Goal: Navigation & Orientation: Understand site structure

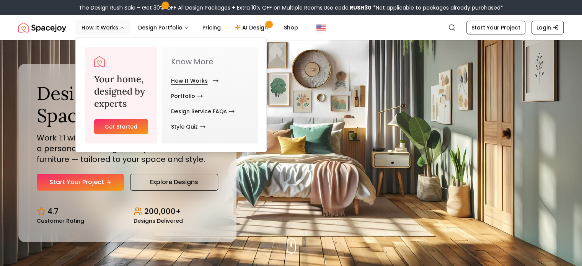
click at [188, 80] on link "How It Works" at bounding box center [193, 80] width 44 height 15
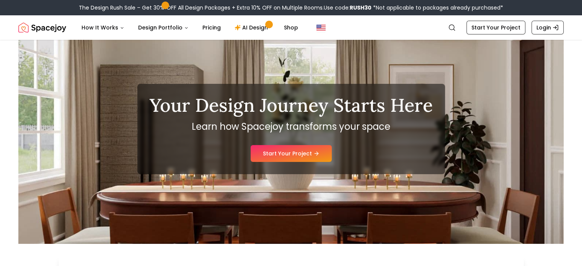
scroll to position [18, 0]
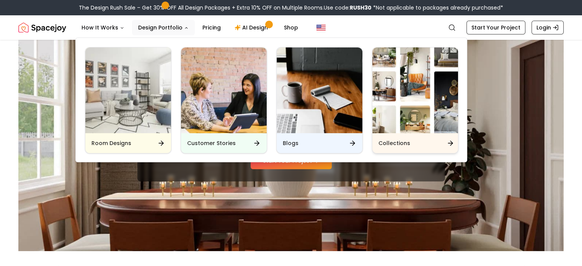
click at [423, 142] on div "Collections" at bounding box center [416, 143] width 86 height 20
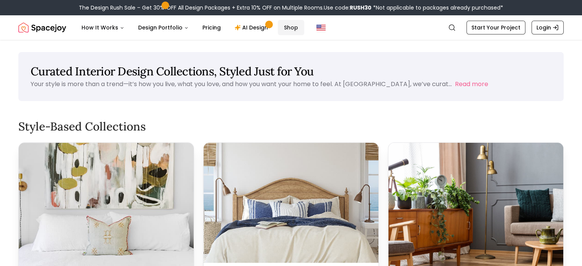
click at [285, 28] on link "Shop" at bounding box center [291, 27] width 26 height 15
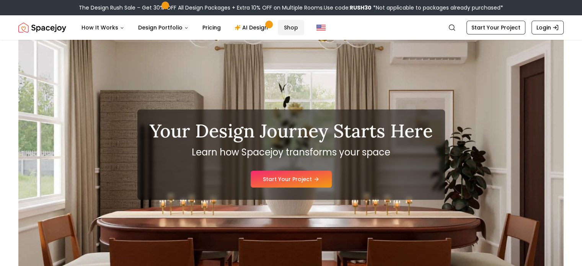
scroll to position [18, 0]
